Goal: Task Accomplishment & Management: Manage account settings

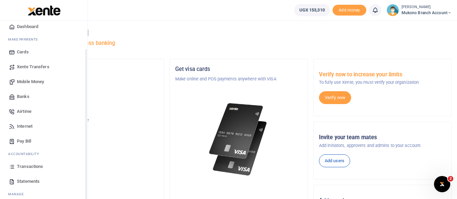
scroll to position [34, 0]
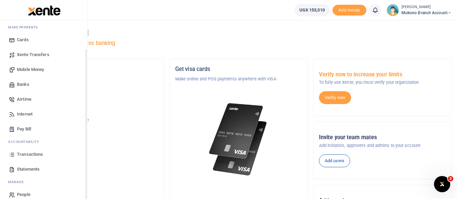
click at [28, 170] on span "Statements" at bounding box center [28, 169] width 23 height 7
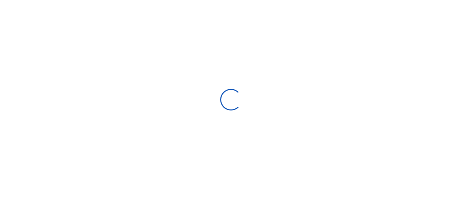
select select "ALL"
type input "[DATE] - [DATE]"
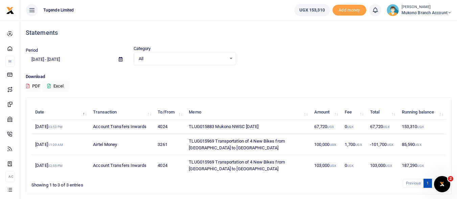
click at [216, 146] on td "TLUG015969 Transportation of 4 New Bikes from [GEOGRAPHIC_DATA] to [GEOGRAPHIC_…" at bounding box center [248, 144] width 126 height 21
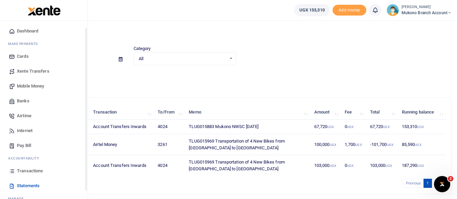
scroll to position [34, 0]
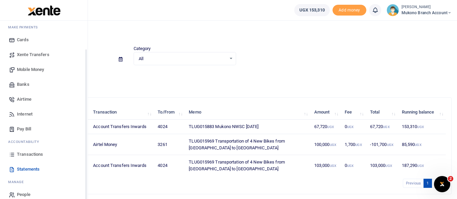
click at [26, 152] on span "Transactions" at bounding box center [30, 154] width 26 height 7
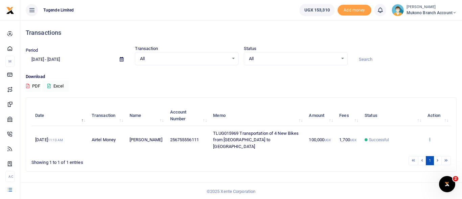
click at [430, 137] on icon at bounding box center [430, 139] width 4 height 5
click at [413, 146] on link "View details" at bounding box center [423, 147] width 53 height 9
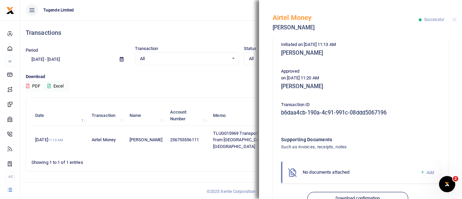
scroll to position [167, 0]
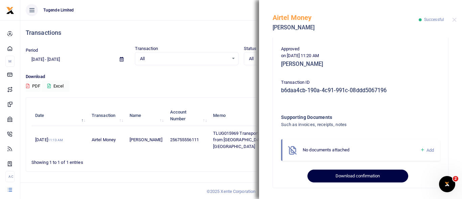
click at [343, 173] on button "Download confirmation" at bounding box center [358, 176] width 101 height 13
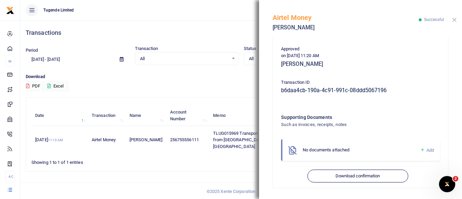
click at [455, 19] on button "Close" at bounding box center [455, 20] width 4 height 4
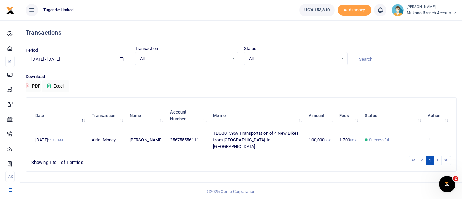
click at [422, 6] on small "[PERSON_NAME]" at bounding box center [432, 7] width 50 height 6
click at [426, 51] on link "Logout" at bounding box center [430, 49] width 53 height 9
